Goal: Navigation & Orientation: Understand site structure

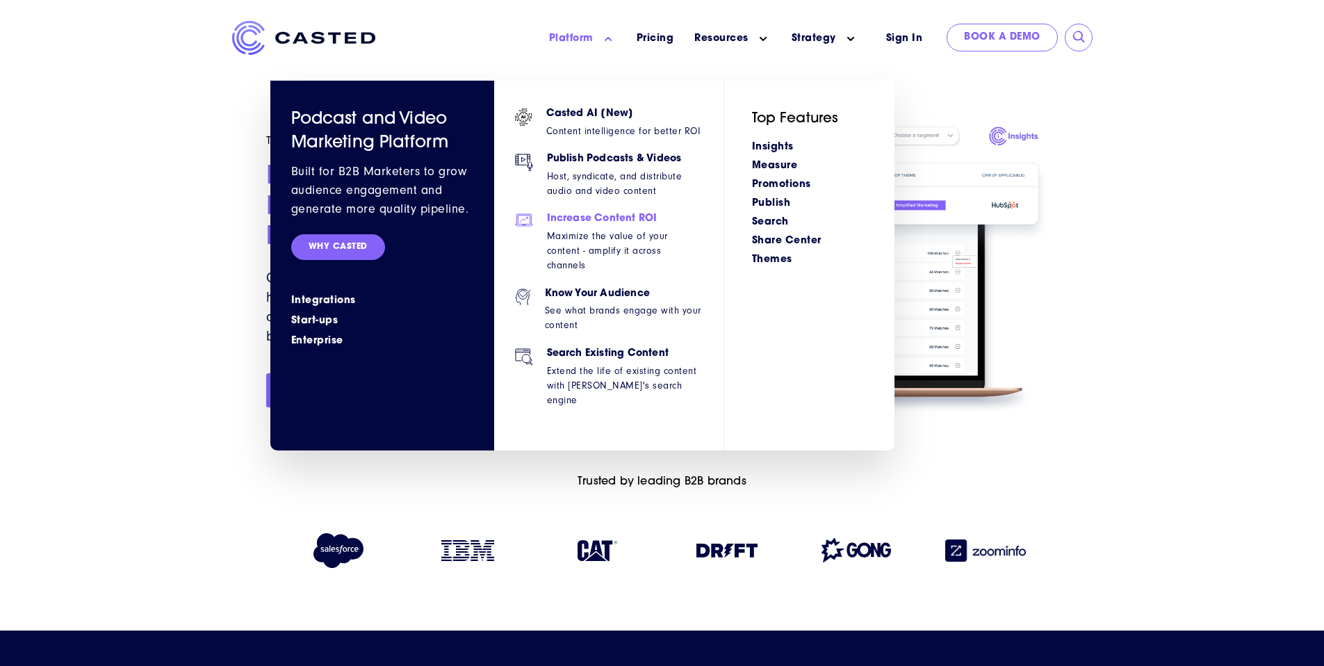
click at [602, 245] on p "Maximize the value of your content - amplify it across channels" at bounding box center [625, 251] width 156 height 44
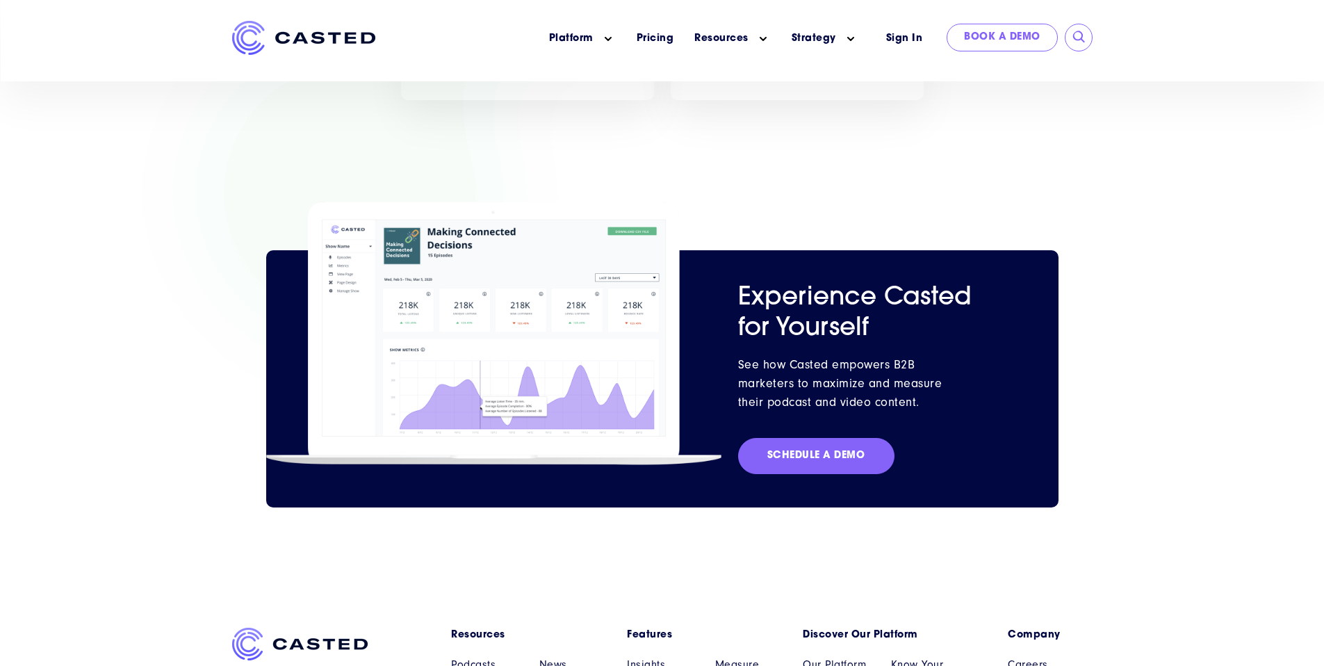
scroll to position [2044, 0]
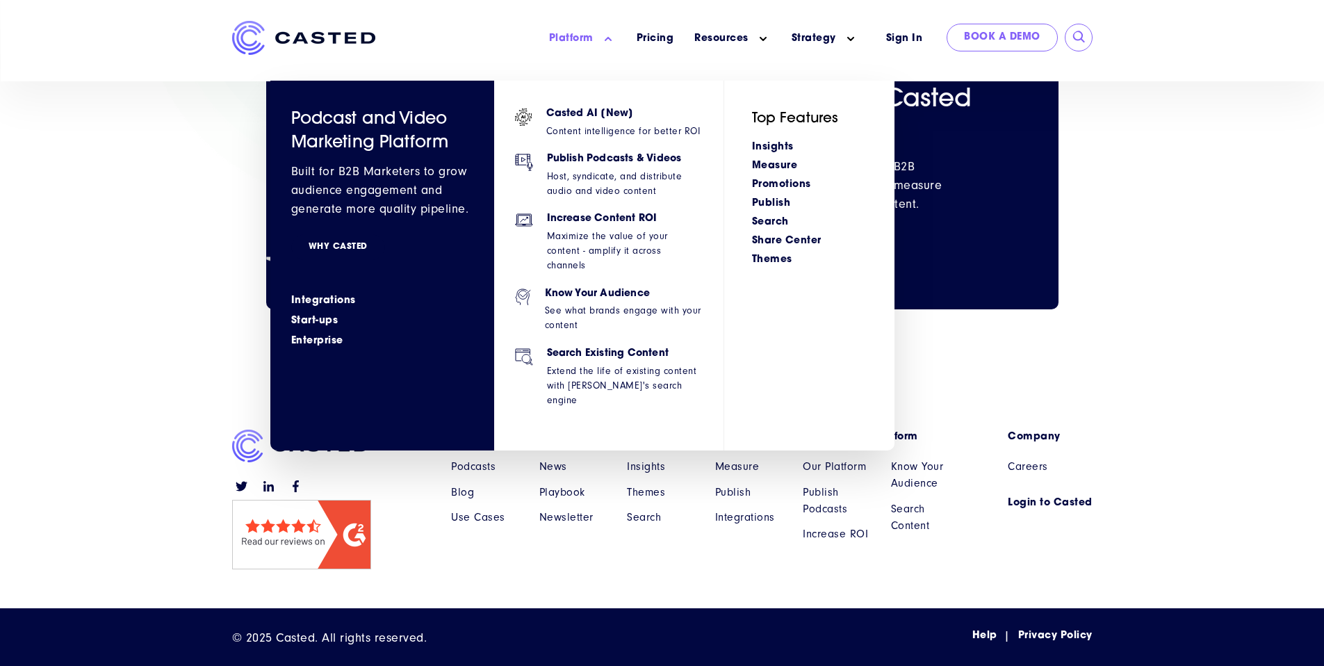
click at [340, 255] on link "WHY CASTED" at bounding box center [338, 247] width 94 height 26
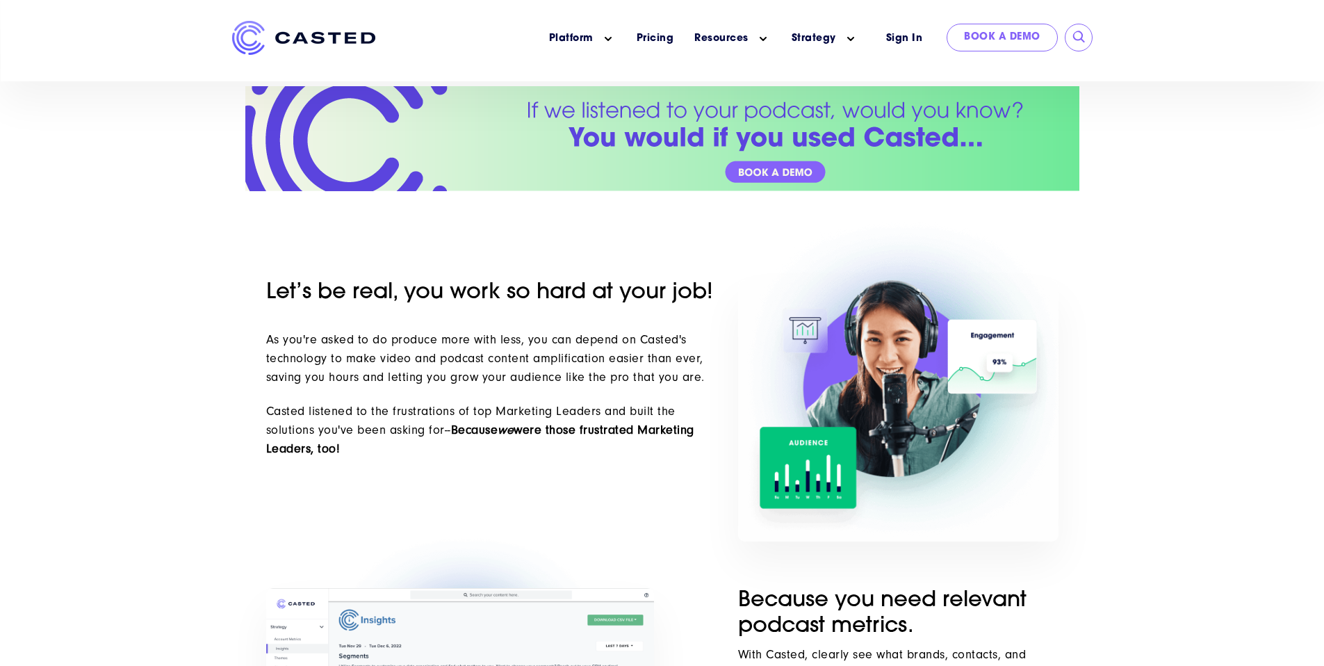
scroll to position [2121, 0]
